Goal: Task Accomplishment & Management: Manage account settings

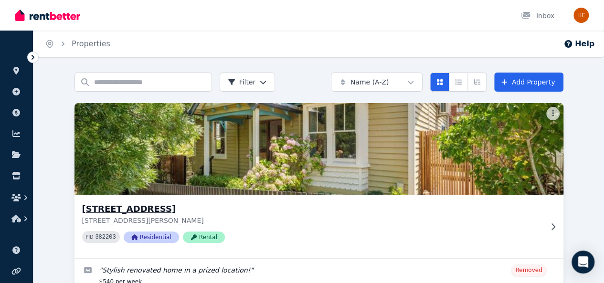
click at [103, 205] on h3 "[STREET_ADDRESS]" at bounding box center [312, 208] width 460 height 13
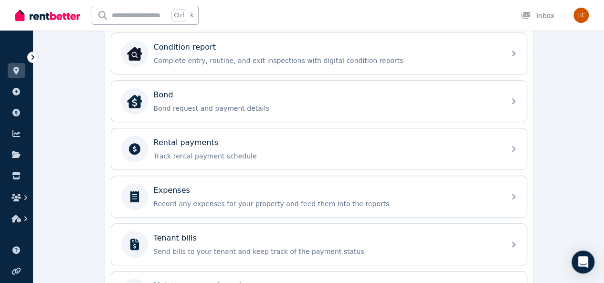
scroll to position [334, 0]
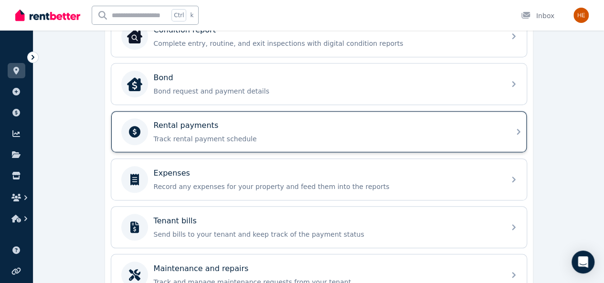
click at [201, 127] on p "Rental payments" at bounding box center [186, 125] width 65 height 11
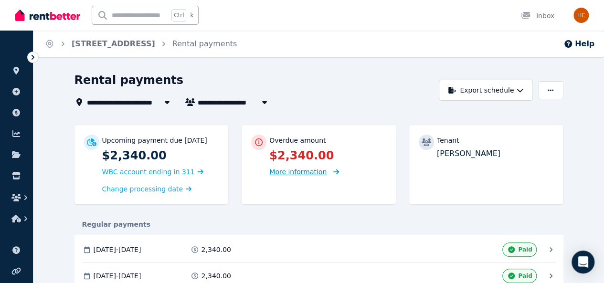
click at [286, 172] on span "More information" at bounding box center [297, 172] width 57 height 8
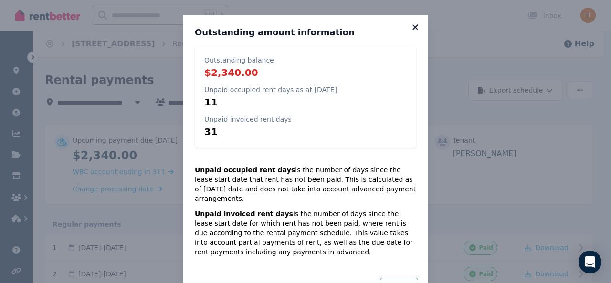
click at [411, 25] on icon at bounding box center [416, 27] width 10 height 9
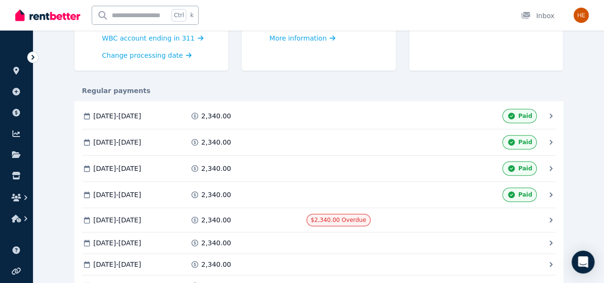
scroll to position [143, 0]
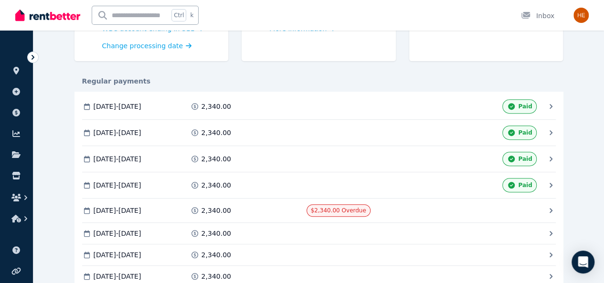
click at [0, 0] on span "Mark as Paid" at bounding box center [0, 0] width 0 height 0
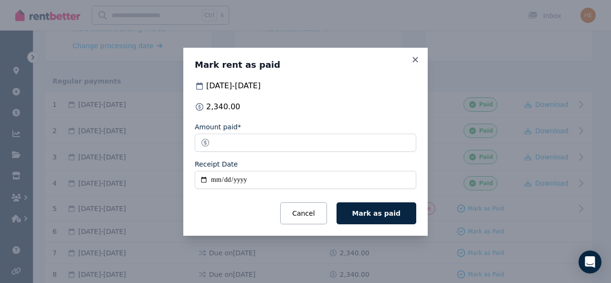
click at [254, 182] on input "Receipt Date" at bounding box center [306, 180] width 222 height 18
click at [232, 180] on input "Receipt Date" at bounding box center [306, 180] width 222 height 18
click at [200, 179] on input "Receipt Date" at bounding box center [306, 180] width 222 height 18
type input "**********"
click at [397, 214] on span "Mark as paid" at bounding box center [376, 214] width 48 height 8
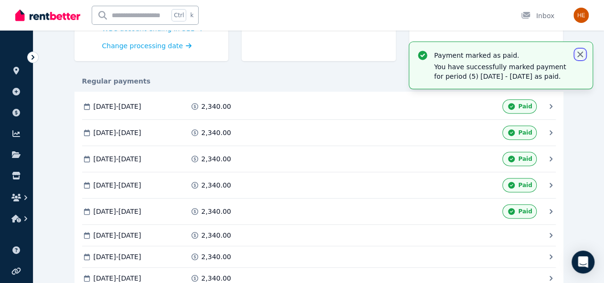
click at [579, 54] on icon "button" at bounding box center [580, 55] width 6 height 6
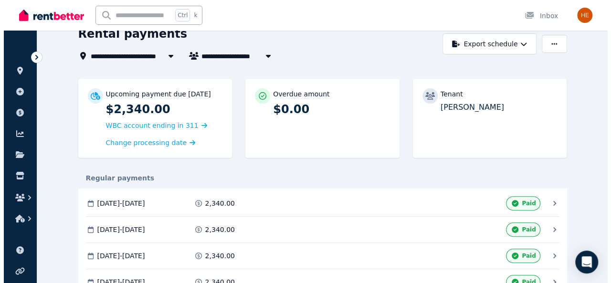
scroll to position [0, 0]
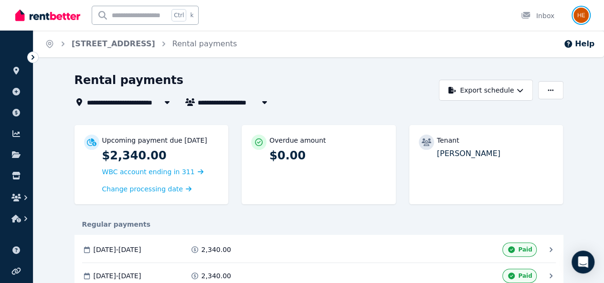
click at [579, 14] on img "button" at bounding box center [580, 15] width 15 height 15
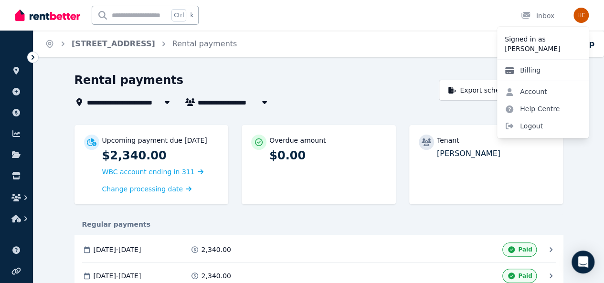
click at [526, 71] on link "Billing" at bounding box center [522, 70] width 51 height 17
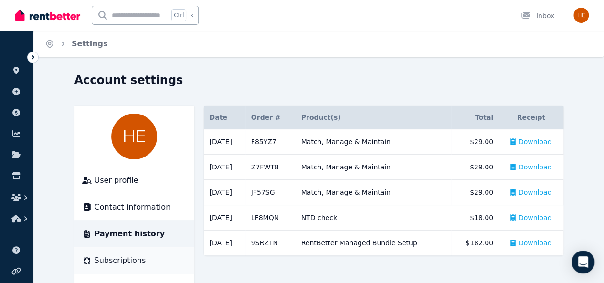
click at [95, 261] on span "Subscriptions" at bounding box center [121, 260] width 52 height 11
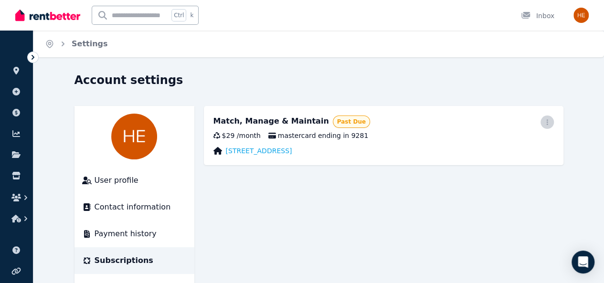
click at [551, 123] on icon "button" at bounding box center [547, 122] width 8 height 7
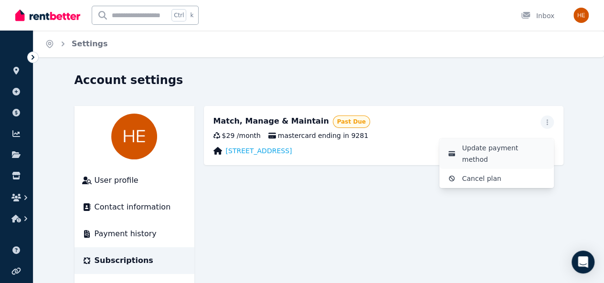
click at [526, 152] on span "Update payment method" at bounding box center [504, 153] width 84 height 23
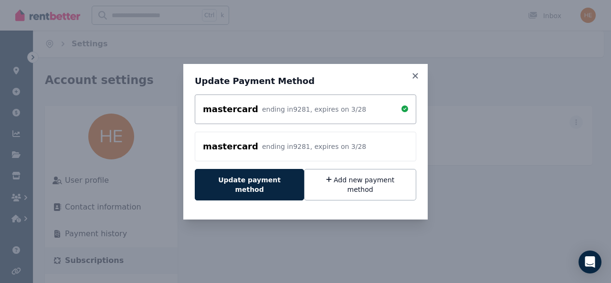
click at [405, 112] on icon at bounding box center [405, 109] width 7 height 7
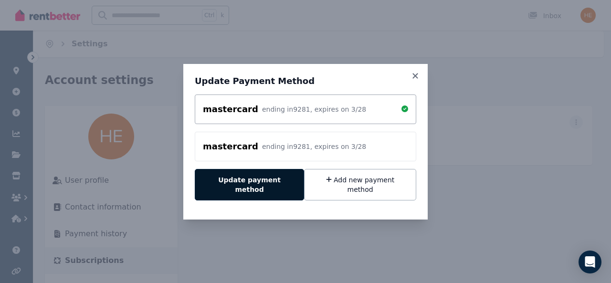
click at [265, 185] on button "Update payment method" at bounding box center [249, 185] width 109 height 32
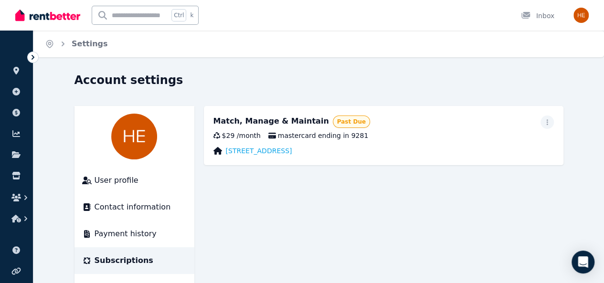
click at [337, 126] on span "Past Due" at bounding box center [351, 122] width 29 height 8
click at [548, 123] on icon "button" at bounding box center [546, 122] width 1 height 6
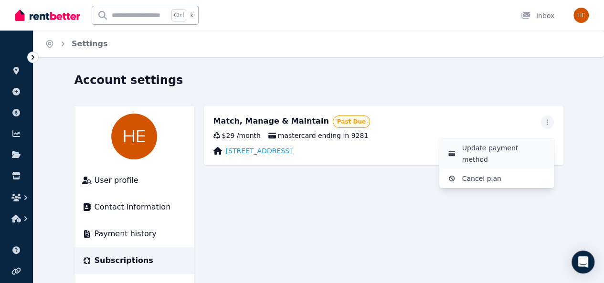
click at [520, 149] on span "Update payment method" at bounding box center [504, 153] width 84 height 23
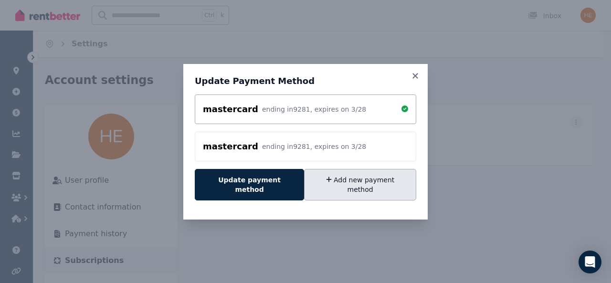
click at [378, 187] on button "Add new payment method" at bounding box center [360, 185] width 112 height 32
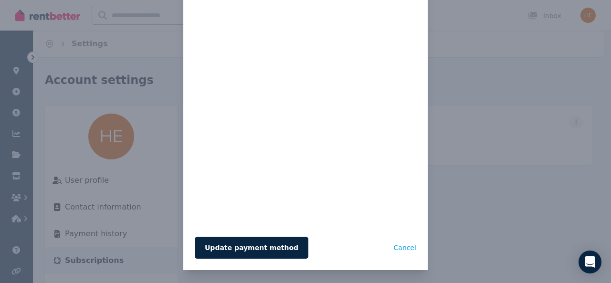
scroll to position [62, 0]
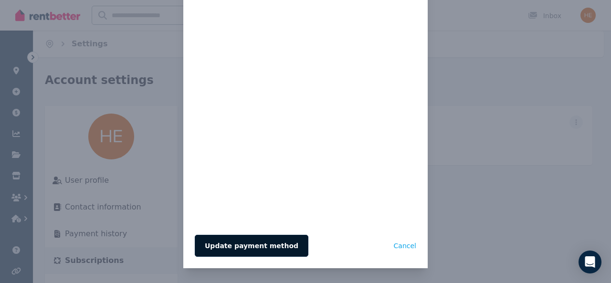
click at [250, 247] on button "Update payment method" at bounding box center [252, 246] width 114 height 22
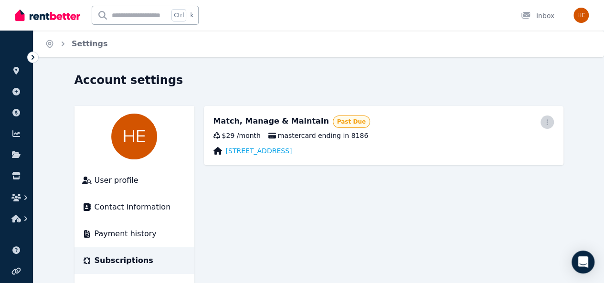
click at [554, 124] on span "button" at bounding box center [546, 122] width 13 height 13
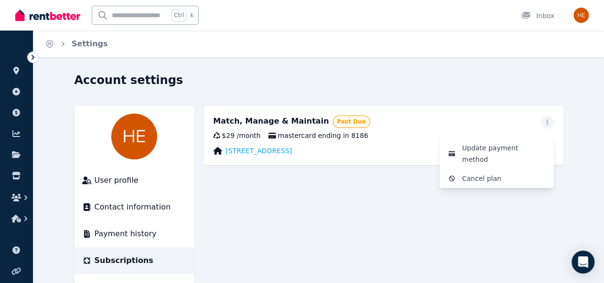
click at [363, 125] on div "Match, Manage & Maintain Past Due Update payment method Cancel plan" at bounding box center [383, 122] width 340 height 13
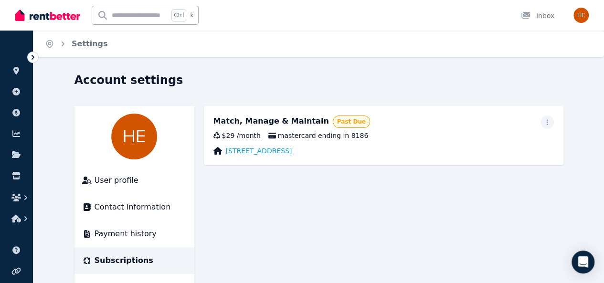
click at [333, 126] on div "Past Due" at bounding box center [351, 122] width 37 height 12
click at [97, 257] on span "Subscriptions" at bounding box center [124, 260] width 59 height 11
click at [95, 261] on span "Subscriptions" at bounding box center [124, 260] width 59 height 11
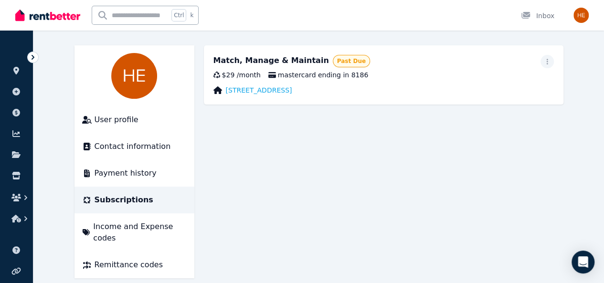
scroll to position [61, 0]
click at [95, 199] on span "Subscriptions" at bounding box center [124, 199] width 59 height 11
click at [101, 116] on span "User profile" at bounding box center [117, 119] width 44 height 11
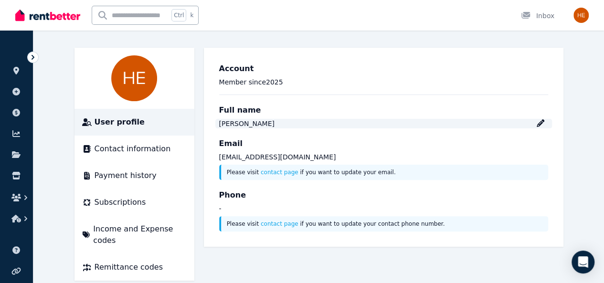
scroll to position [61, 0]
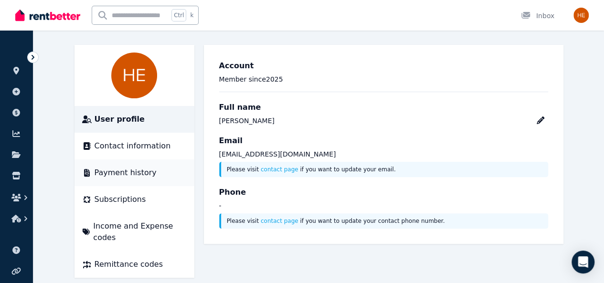
click at [107, 175] on span "Payment history" at bounding box center [126, 172] width 62 height 11
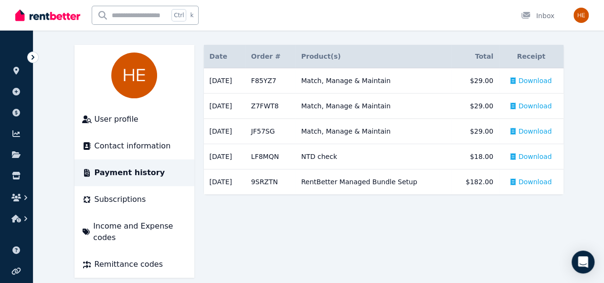
scroll to position [61, 0]
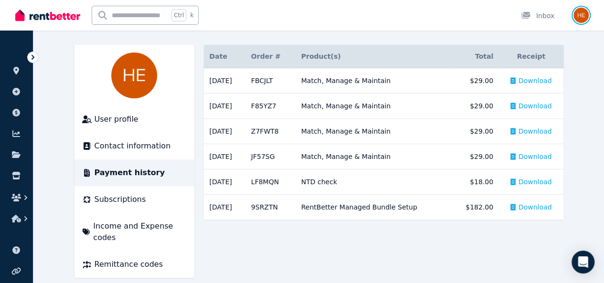
click at [584, 14] on img "button" at bounding box center [580, 15] width 15 height 15
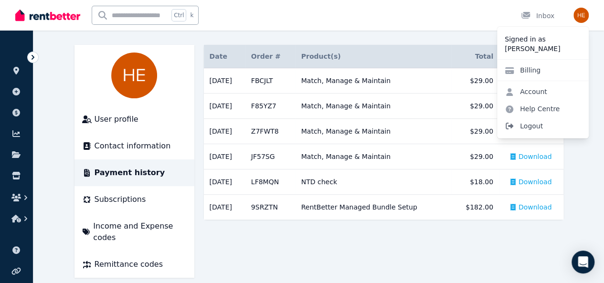
click at [536, 127] on span "Logout" at bounding box center [543, 125] width 92 height 17
